Goal: Task Accomplishment & Management: Complete application form

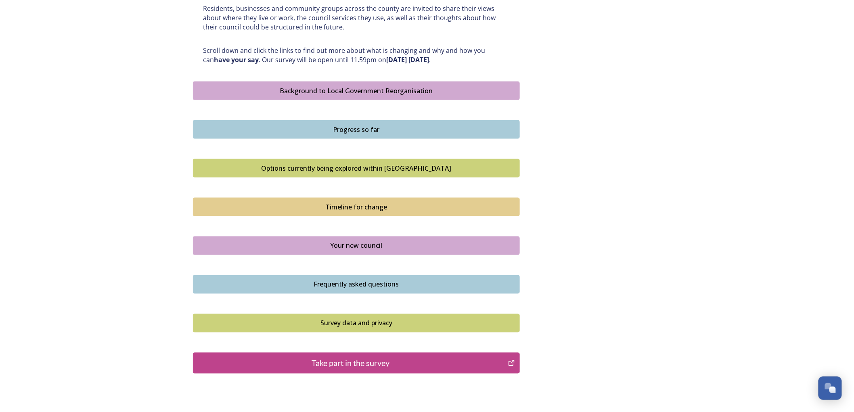
scroll to position [457, 0]
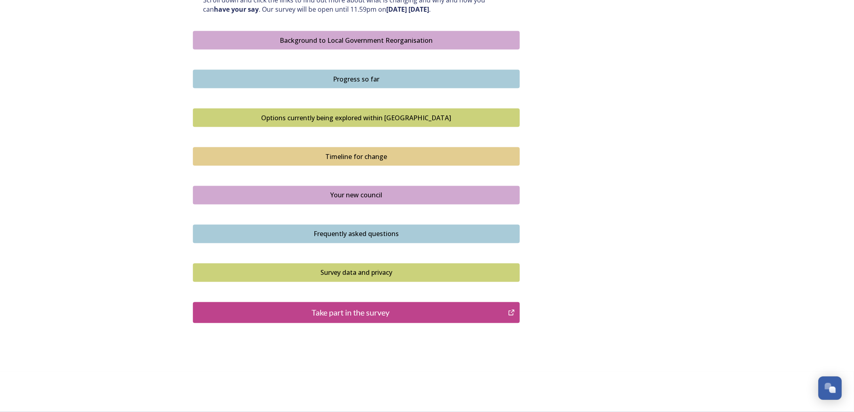
click at [371, 313] on div "Take part in the survey" at bounding box center [350, 313] width 306 height 12
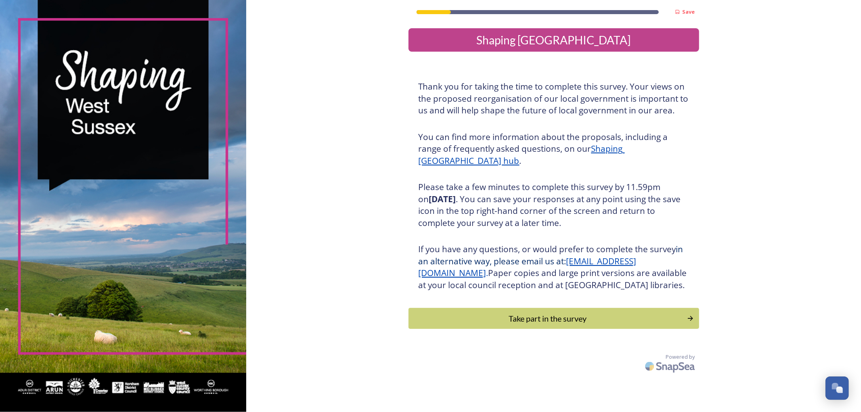
click at [537, 329] on button "Take part in the survey" at bounding box center [553, 318] width 290 height 21
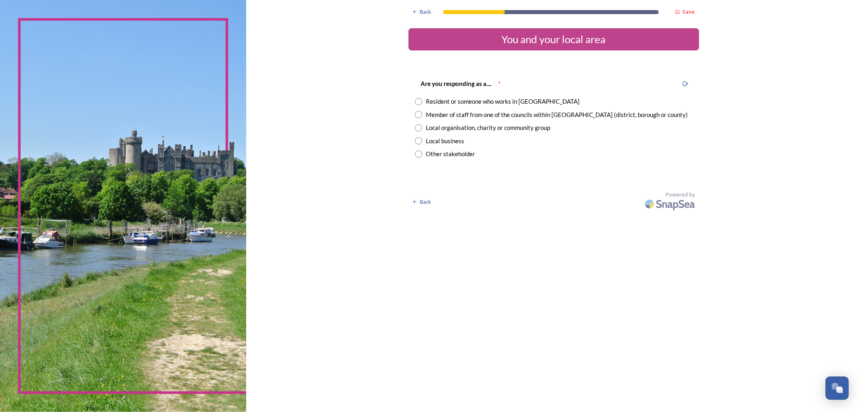
click at [455, 115] on div "Member of staff from one of the councils within [GEOGRAPHIC_DATA] (district, bo…" at bounding box center [557, 114] width 262 height 9
radio input "true"
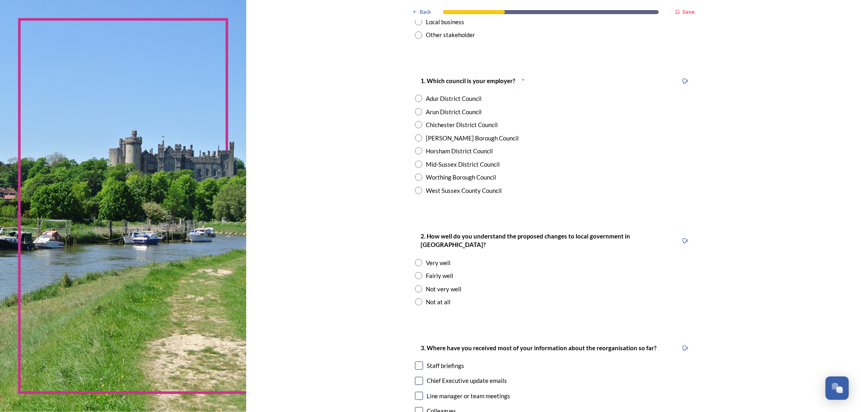
scroll to position [134, 0]
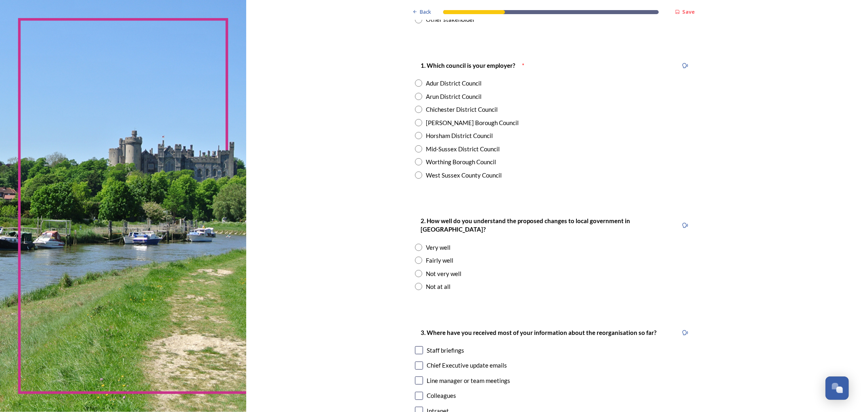
click at [453, 86] on div "Adur District Council" at bounding box center [454, 83] width 56 height 9
radio input "true"
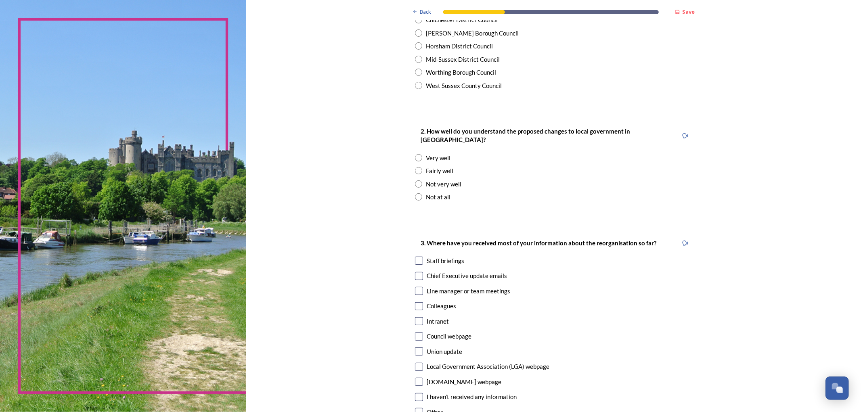
scroll to position [269, 0]
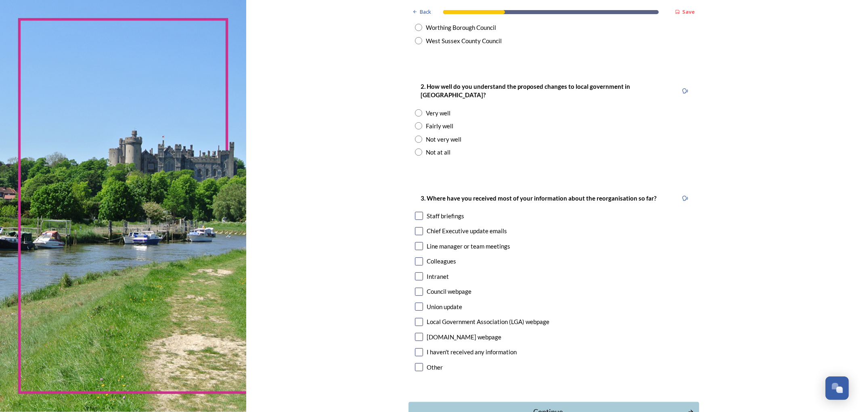
click at [429, 121] on div "Fairly well" at bounding box center [439, 125] width 27 height 9
radio input "true"
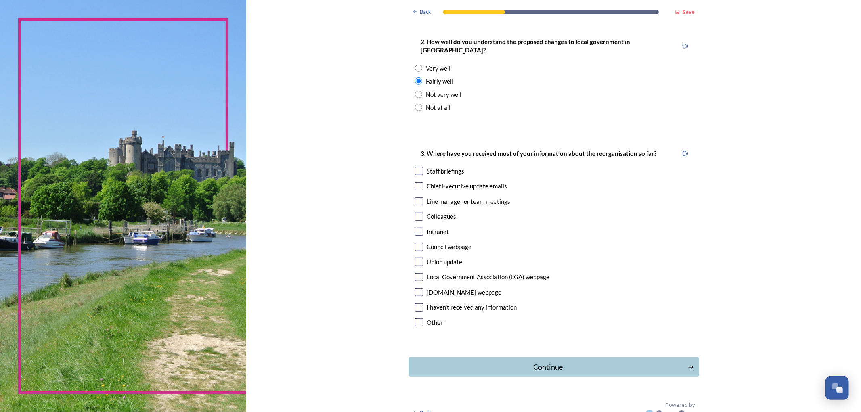
scroll to position [317, 0]
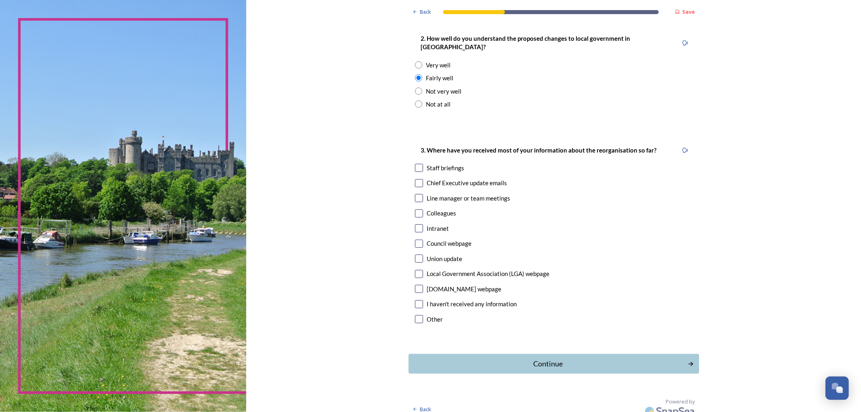
click at [437, 163] on div "Staff briefings" at bounding box center [446, 167] width 38 height 9
checkbox input "true"
click at [533, 358] on div "Continue" at bounding box center [547, 363] width 273 height 11
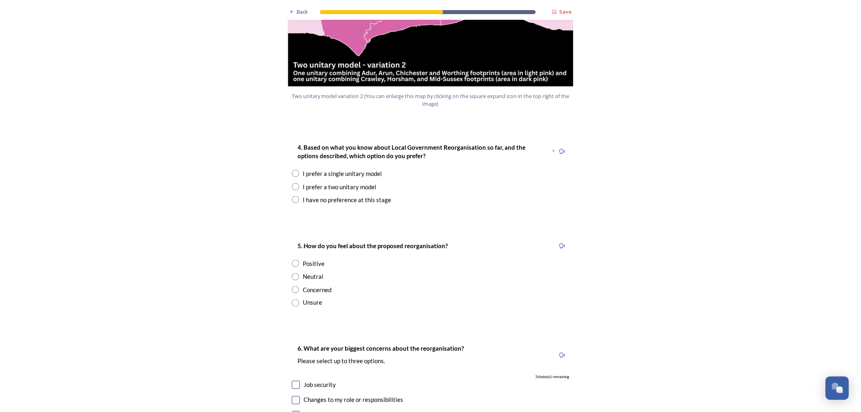
scroll to position [986, 0]
click at [341, 169] on div "I prefer a single unitary model" at bounding box center [342, 173] width 79 height 9
radio input "true"
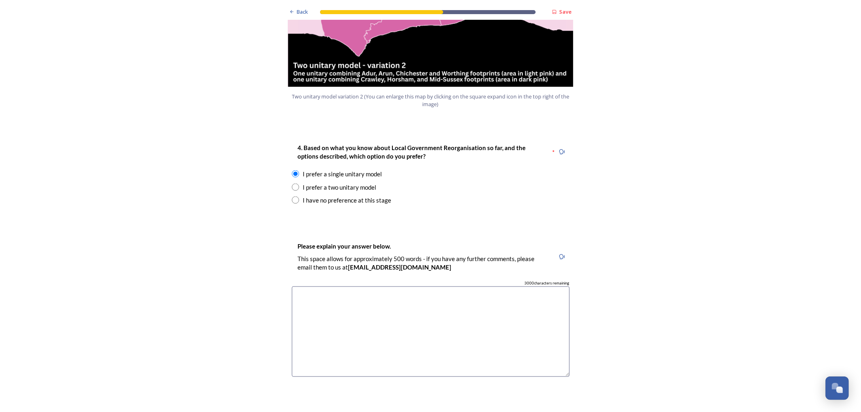
click at [372, 299] on textarea at bounding box center [431, 331] width 278 height 91
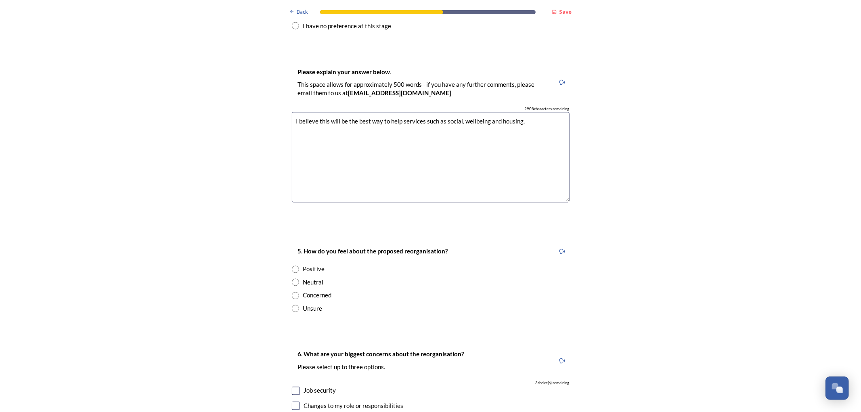
scroll to position [1165, 0]
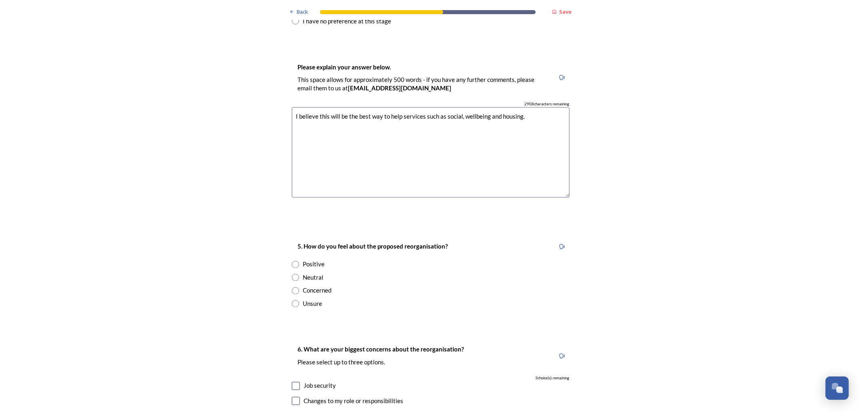
type textarea "I believe this will be the best way to help services such as social, wellbeing …"
click at [309, 273] on div "Neutral" at bounding box center [313, 277] width 21 height 9
click at [307, 286] on div "Concerned" at bounding box center [317, 290] width 29 height 9
radio input "false"
radio input "true"
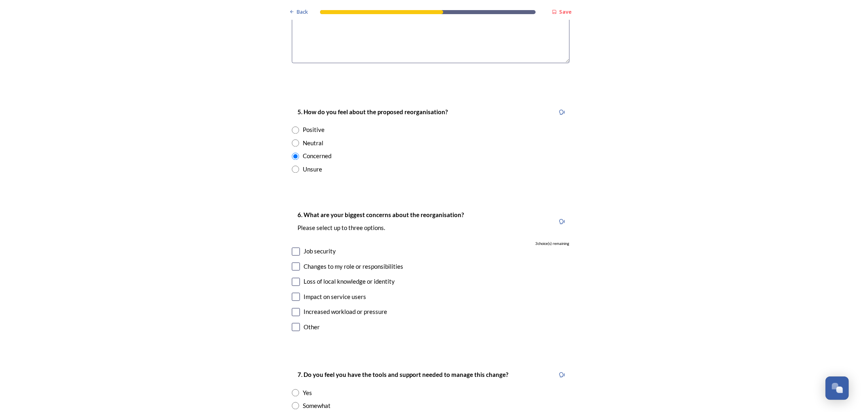
scroll to position [1345, 0]
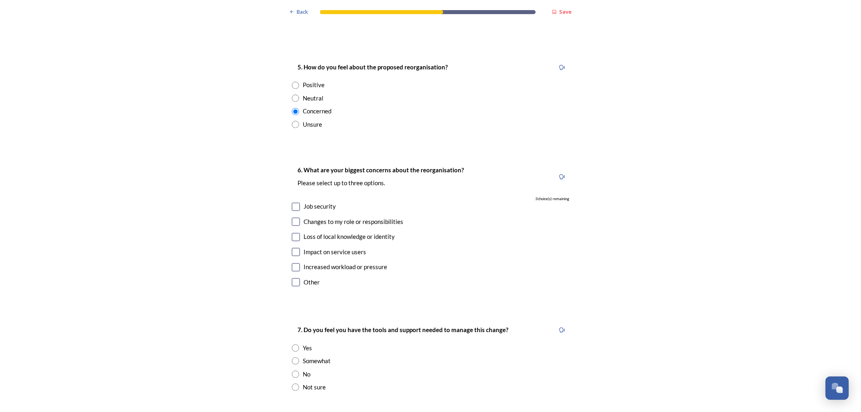
click at [292, 203] on input "checkbox" at bounding box center [296, 207] width 8 height 8
checkbox input "true"
click at [292, 233] on input "checkbox" at bounding box center [296, 237] width 8 height 8
checkbox input "true"
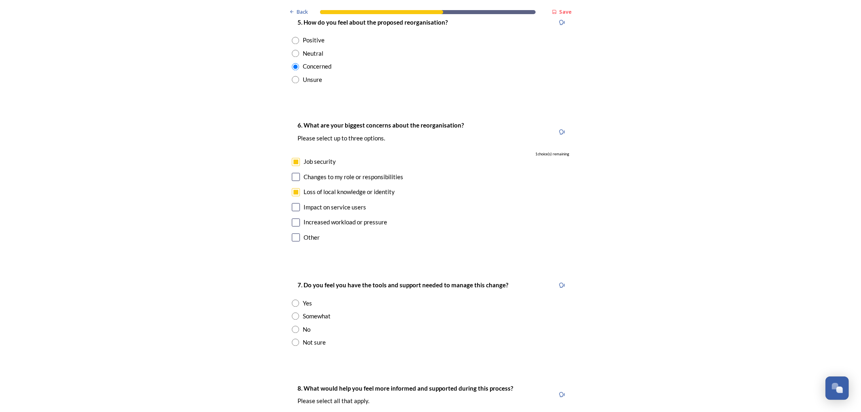
scroll to position [1434, 0]
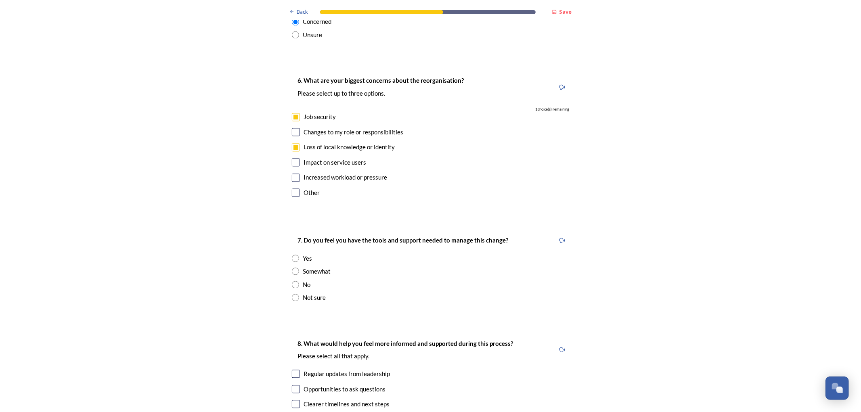
click at [292, 173] on input "checkbox" at bounding box center [296, 177] width 8 height 8
checkbox input "true"
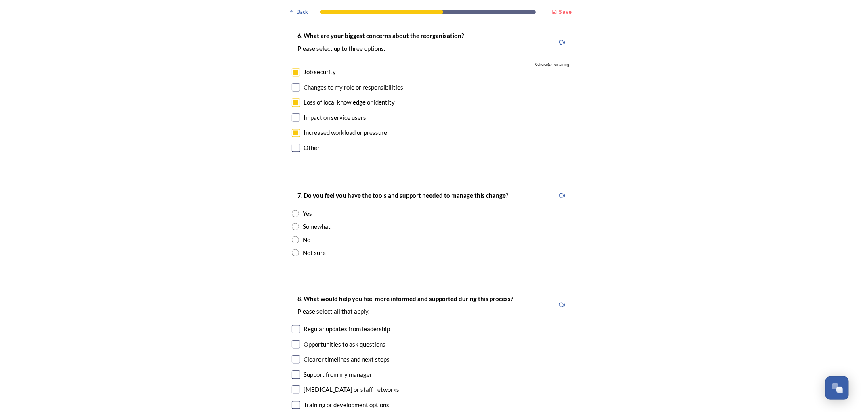
click at [292, 223] on input "radio" at bounding box center [295, 226] width 7 height 7
radio input "true"
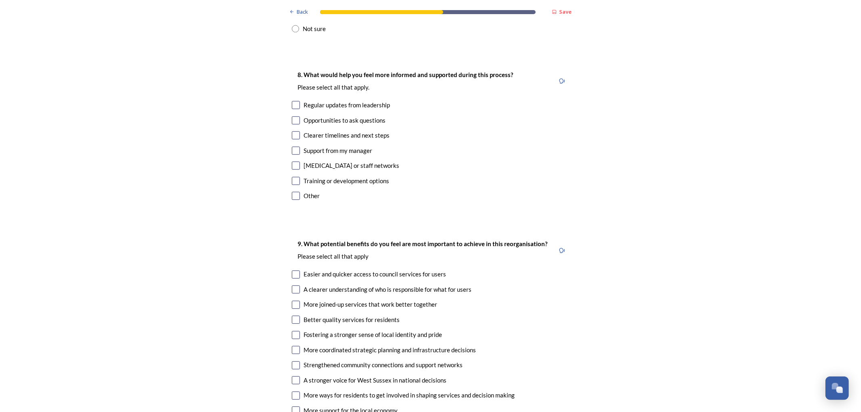
scroll to position [1703, 0]
click at [292, 100] on input "checkbox" at bounding box center [296, 104] width 8 height 8
checkbox input "true"
click at [294, 131] on input "checkbox" at bounding box center [296, 135] width 8 height 8
checkbox input "true"
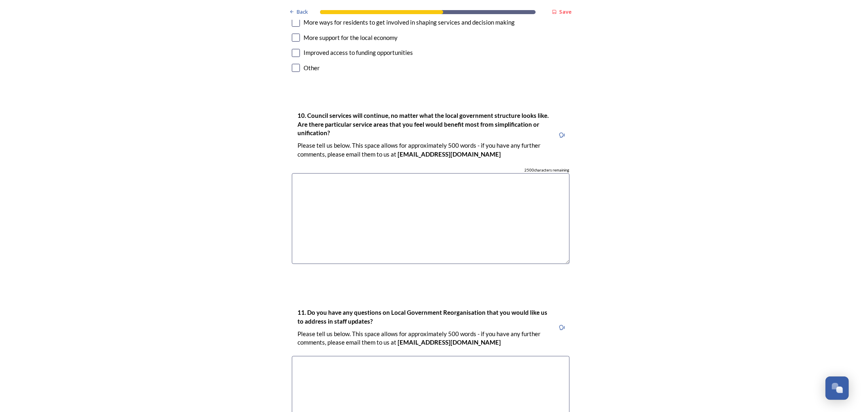
scroll to position [2012, 0]
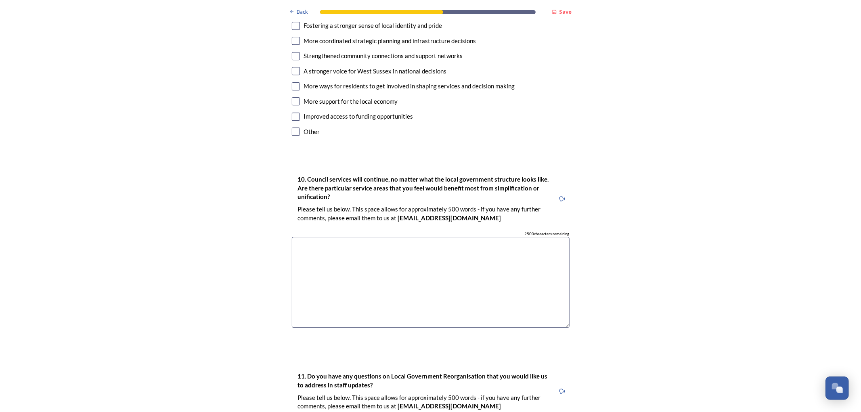
click at [316, 242] on textarea at bounding box center [431, 282] width 278 height 91
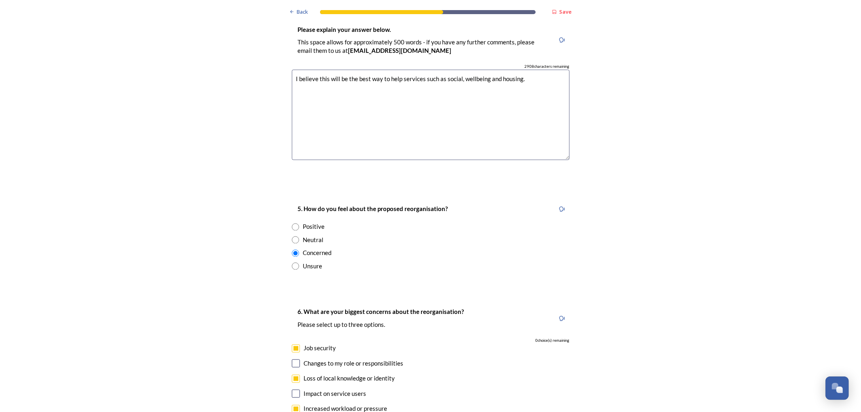
scroll to position [1116, 0]
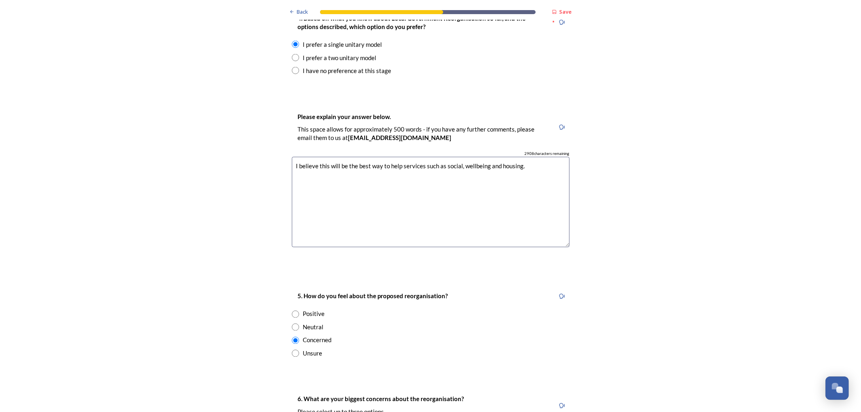
drag, startPoint x: 442, startPoint y: 139, endPoint x: 518, endPoint y: 144, distance: 76.4
click at [518, 157] on textarea "I believe this will be the best way to help services such as social, wellbeing …" at bounding box center [431, 202] width 278 height 91
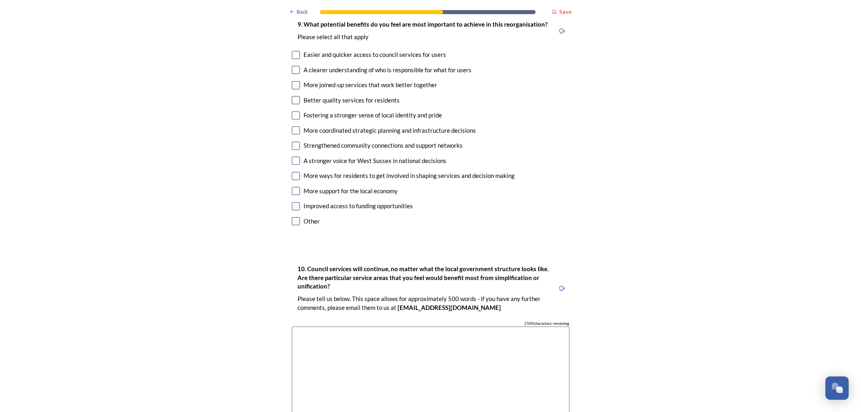
scroll to position [2102, 0]
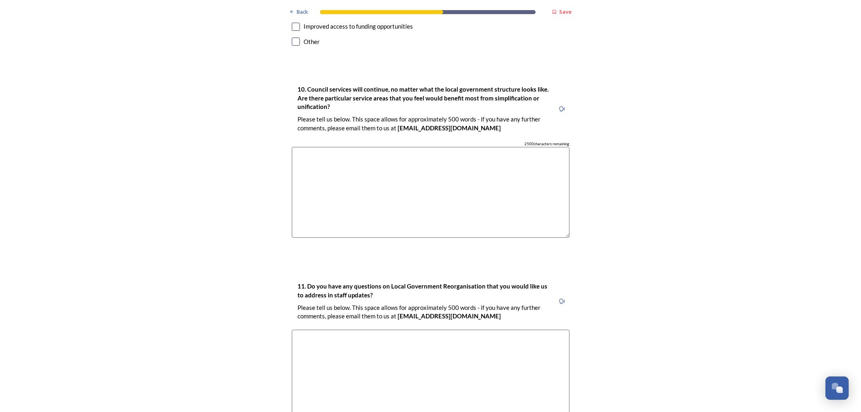
click at [356, 173] on textarea at bounding box center [431, 192] width 278 height 91
paste textarea "social, wellbeing and housing."
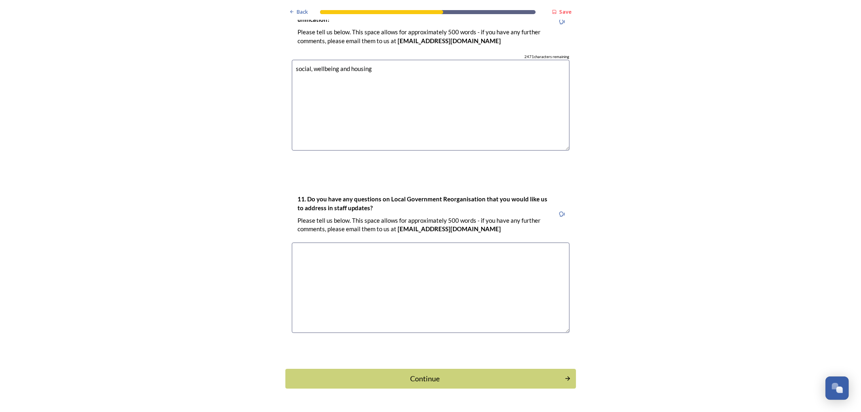
scroll to position [2192, 0]
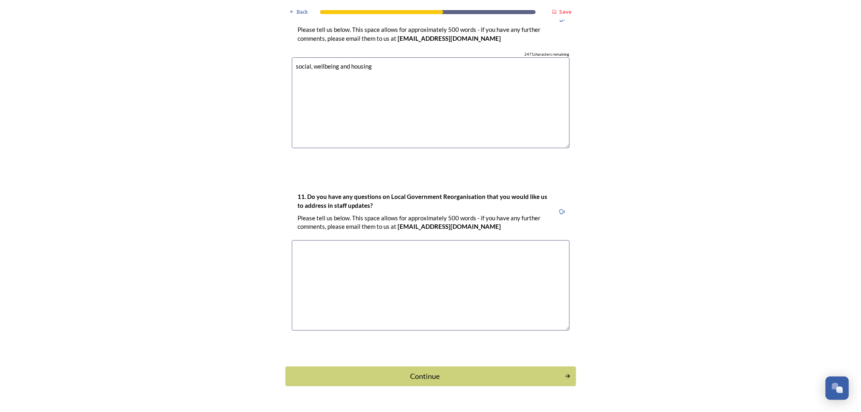
click at [295, 57] on textarea "social, wellbeing and housing" at bounding box center [431, 102] width 278 height 91
click at [308, 57] on textarea "Social, wellbeing and housing" at bounding box center [431, 102] width 278 height 91
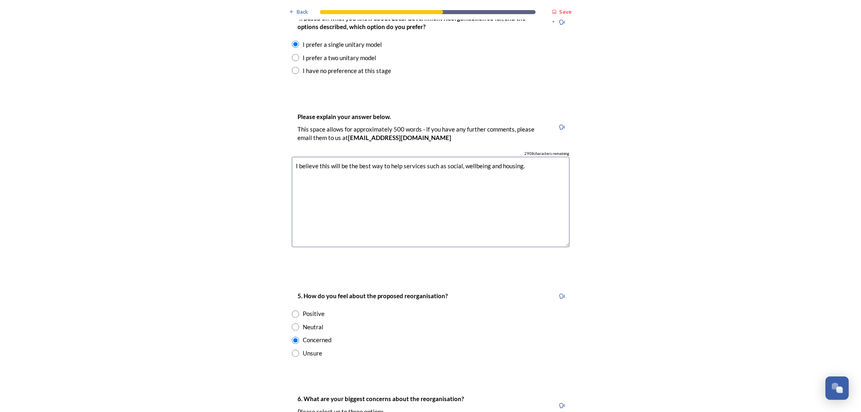
scroll to position [1026, 0]
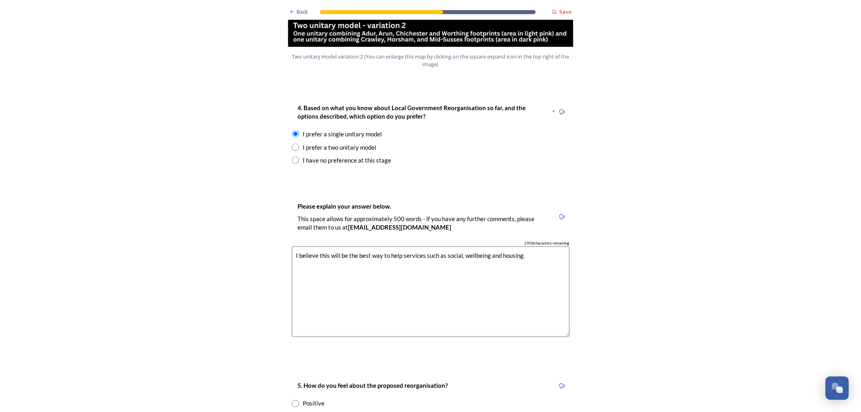
type textarea "Social care, wellbeing and housing"
click at [457, 247] on textarea "I believe this will be the best way to help services such as social, wellbeing …" at bounding box center [431, 292] width 278 height 91
click at [541, 247] on textarea "I believe this will be the best way to help services such as social care, wellb…" at bounding box center [431, 292] width 278 height 91
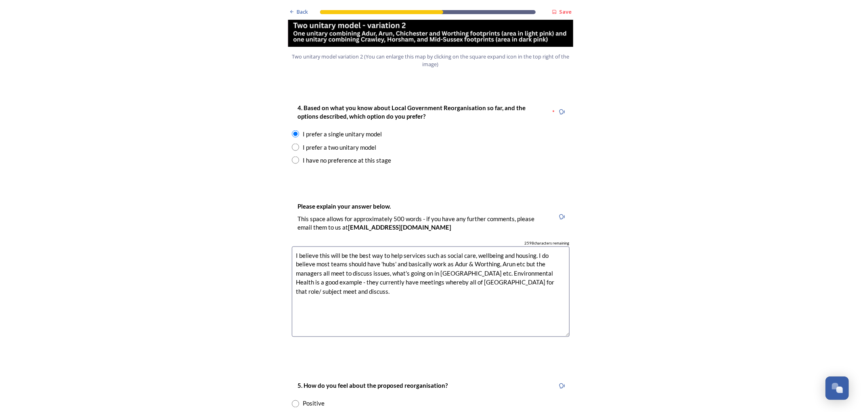
click at [554, 260] on textarea "I believe this will be the best way to help services such as social care, wellb…" at bounding box center [431, 292] width 278 height 91
click at [537, 251] on textarea "I believe this will be the best way to help services such as social care, wellb…" at bounding box center [431, 292] width 278 height 91
drag, startPoint x: 557, startPoint y: 263, endPoint x: 478, endPoint y: 253, distance: 79.3
click at [478, 253] on textarea "I believe this will be the best way to help services such as social care, wellb…" at bounding box center [431, 292] width 278 height 91
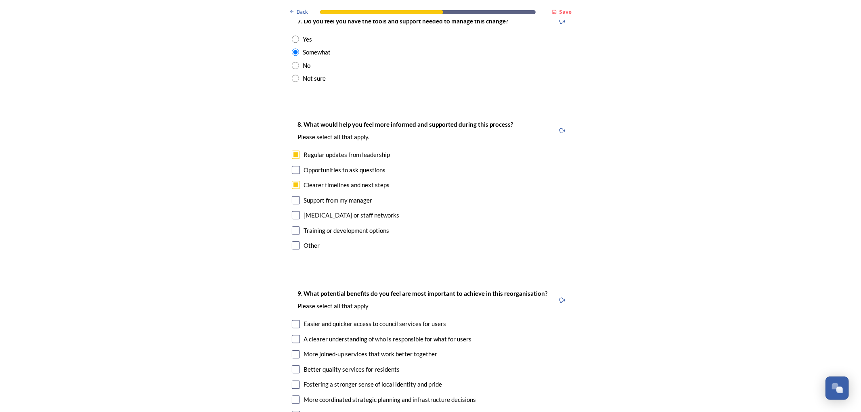
scroll to position [1878, 0]
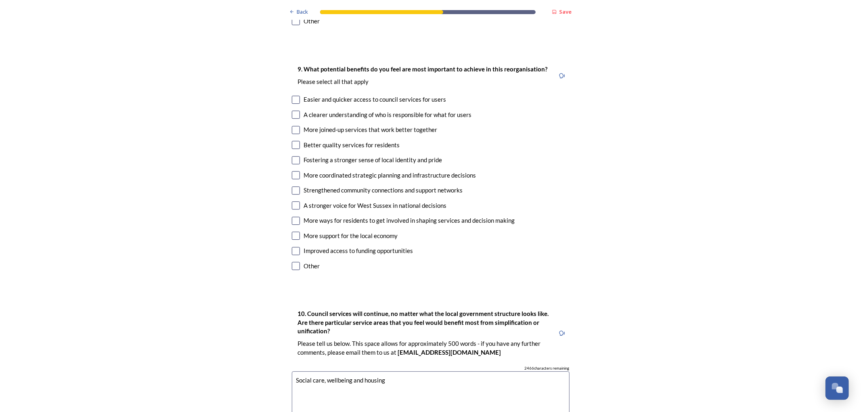
type textarea "I believe this will be the best way to help services such as social care, wellb…"
click at [292, 201] on input "checkbox" at bounding box center [296, 205] width 8 height 8
checkbox input "true"
click at [292, 171] on input "checkbox" at bounding box center [296, 175] width 8 height 8
checkbox input "true"
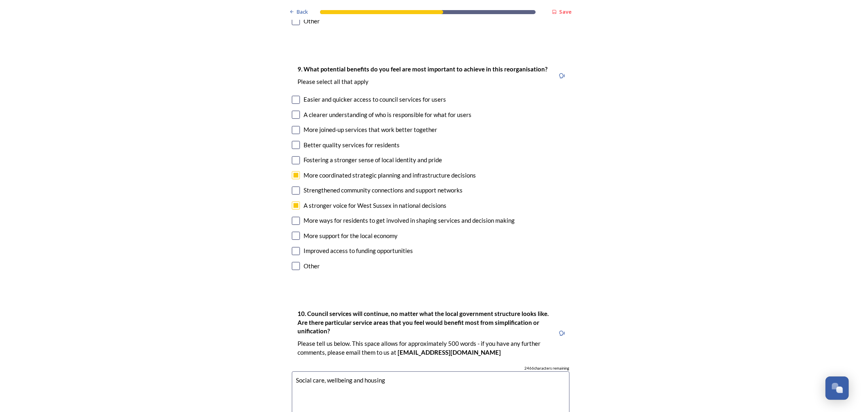
click at [292, 111] on input "checkbox" at bounding box center [296, 115] width 8 height 8
checkbox input "true"
click at [292, 232] on input "checkbox" at bounding box center [296, 236] width 8 height 8
checkbox input "true"
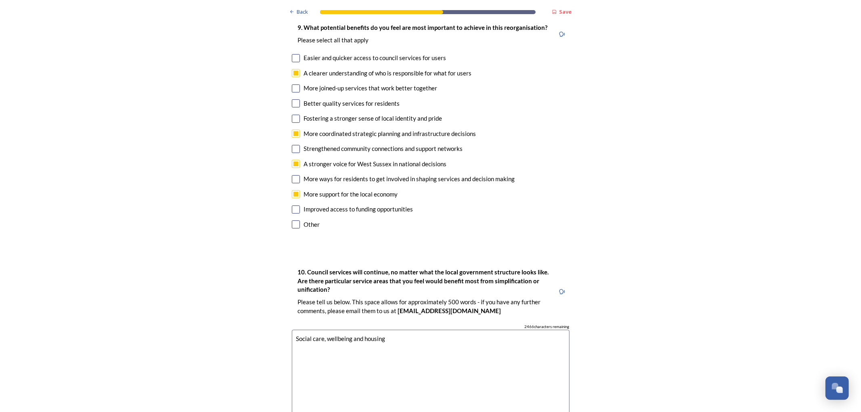
scroll to position [2012, 0]
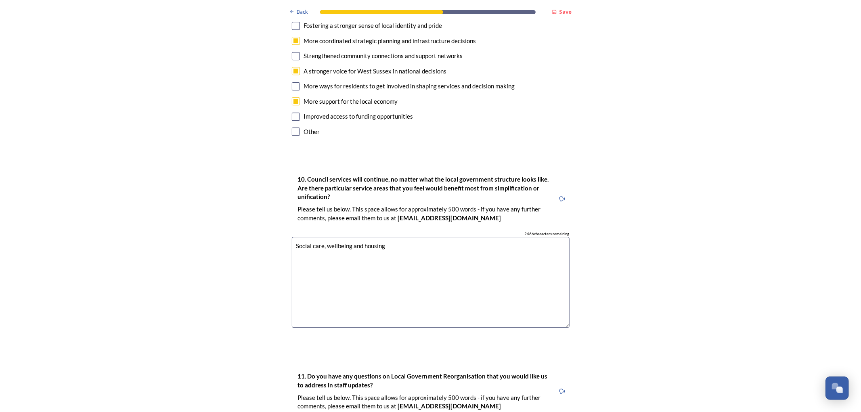
click at [396, 237] on textarea "Social care, wellbeing and housing" at bounding box center [431, 282] width 278 height 91
click at [392, 237] on textarea "Social care, wellbeing and housing - also planning maybe Adur wont have such a …" at bounding box center [431, 282] width 278 height 91
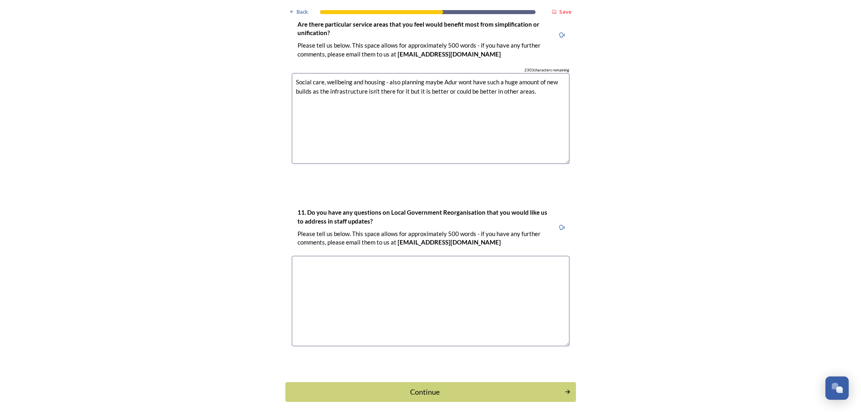
scroll to position [2192, 0]
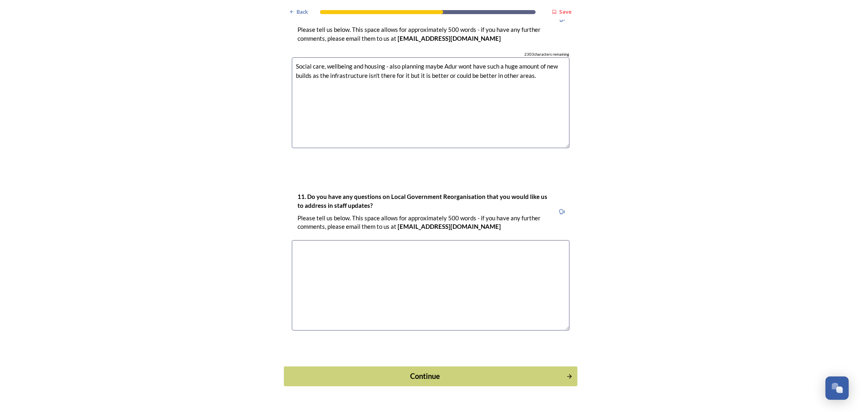
type textarea "Social care, wellbeing and housing - also planning maybe Adur wont have such a …"
click at [430, 371] on div "Continue" at bounding box center [425, 376] width 271 height 11
